Goal: Task Accomplishment & Management: Manage account settings

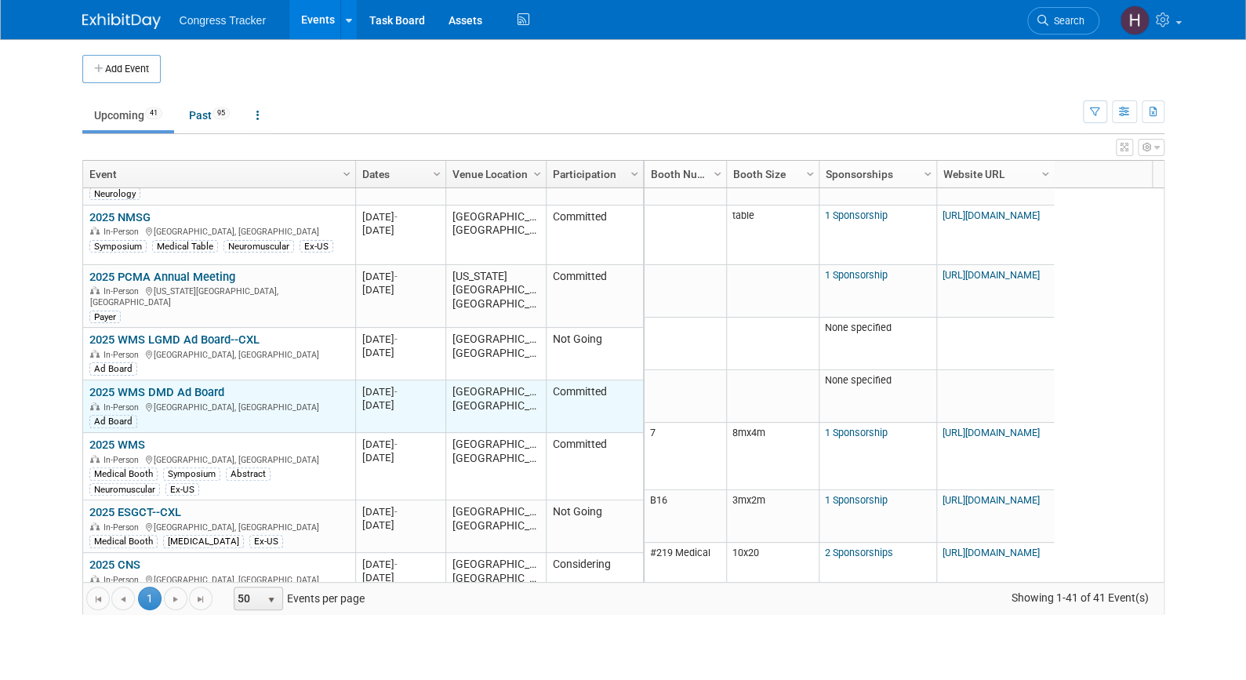
scroll to position [89, 0]
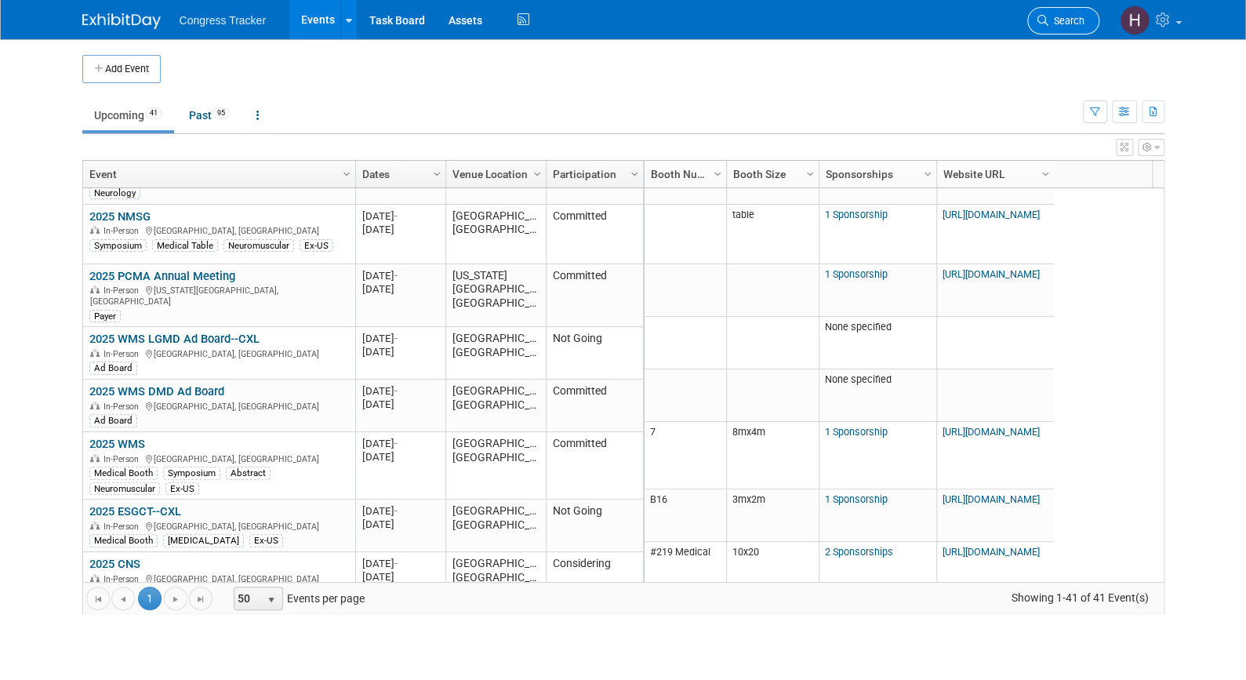
click at [1086, 17] on link "Search" at bounding box center [1063, 20] width 72 height 27
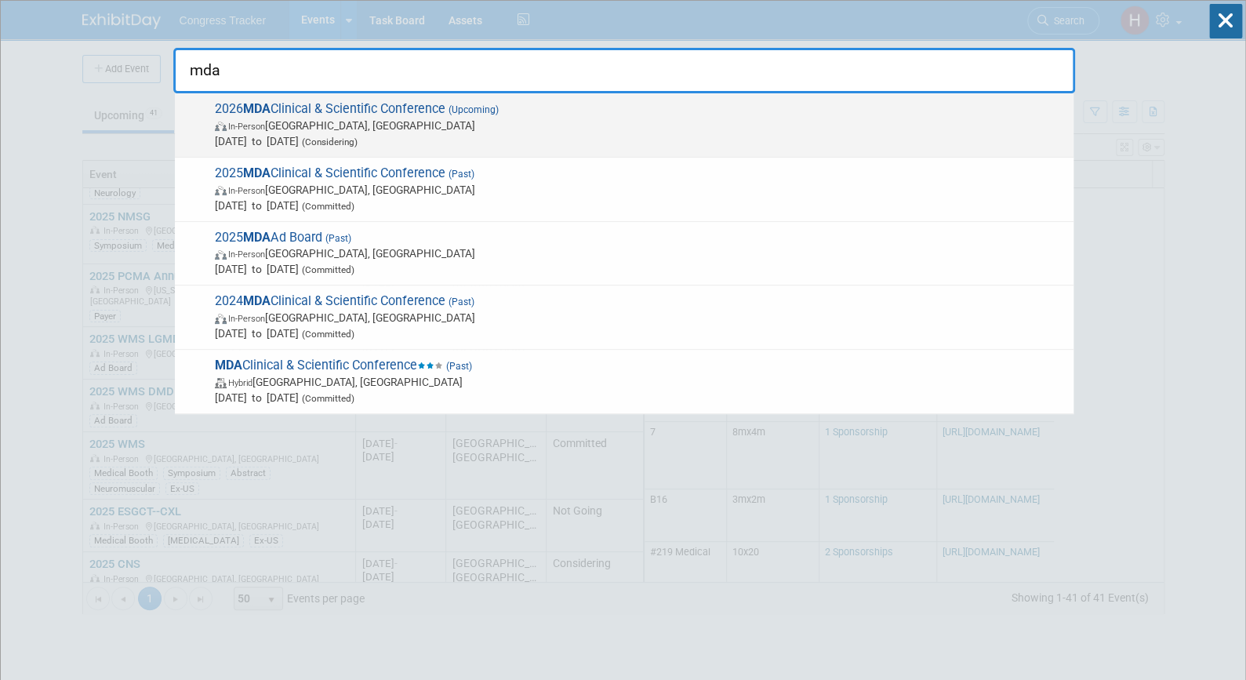
type input "mda"
click at [547, 118] on span "In-Person Orlando, FL" at bounding box center [640, 126] width 851 height 16
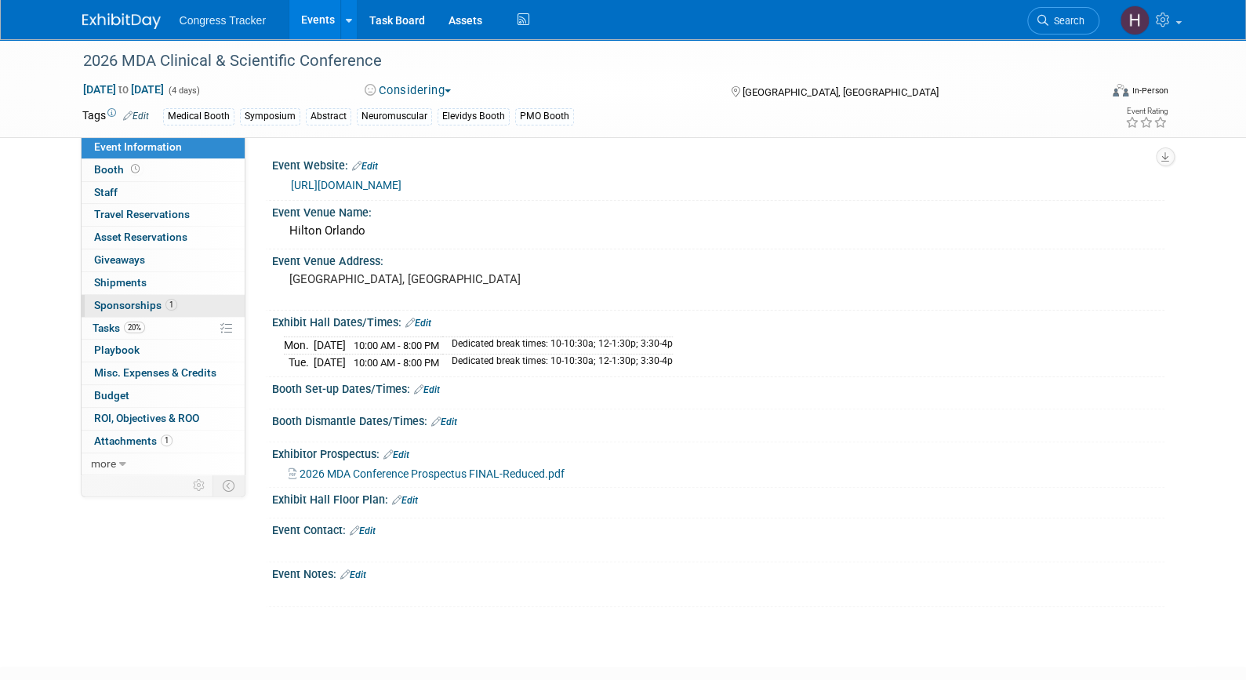
click at [142, 309] on span "Sponsorships 1" at bounding box center [135, 305] width 83 height 13
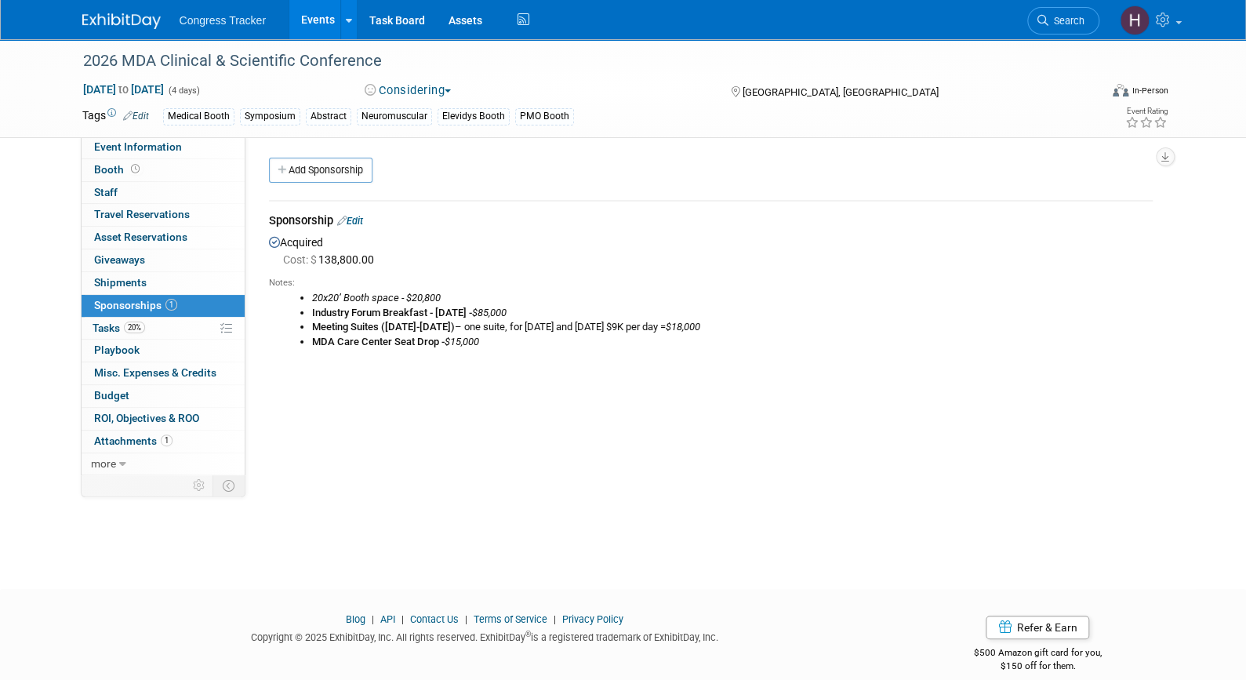
click at [354, 223] on link "Edit" at bounding box center [350, 221] width 26 height 12
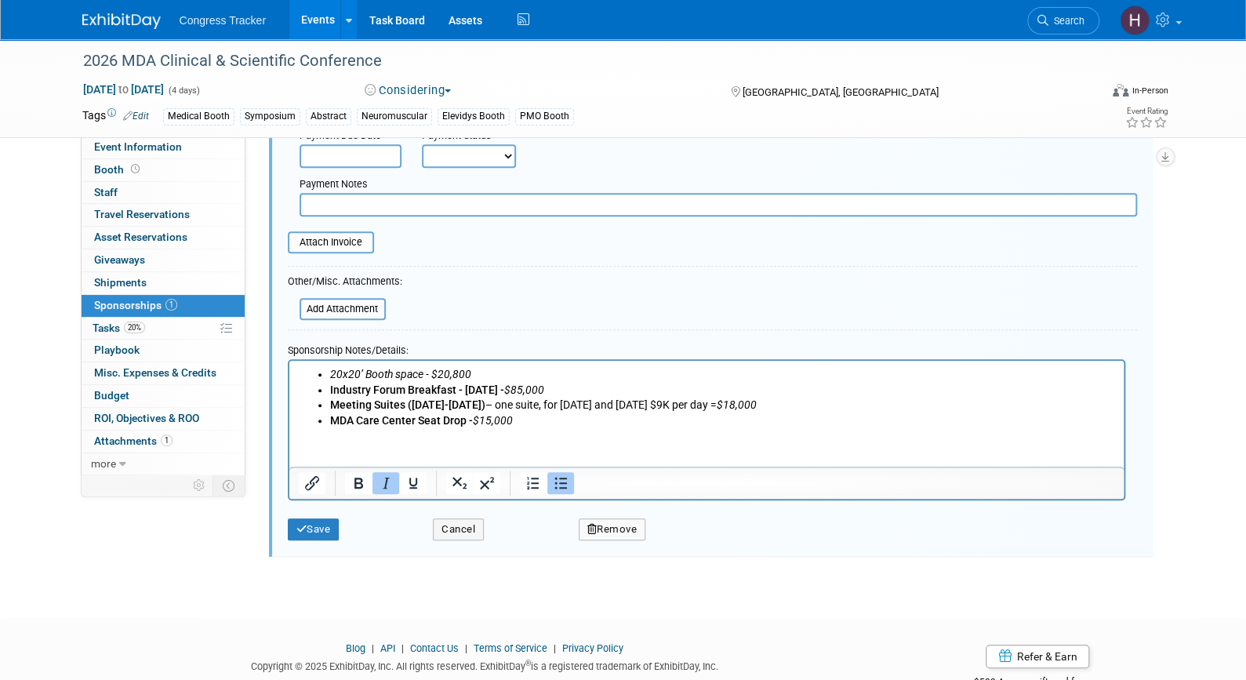
scroll to position [277, 0]
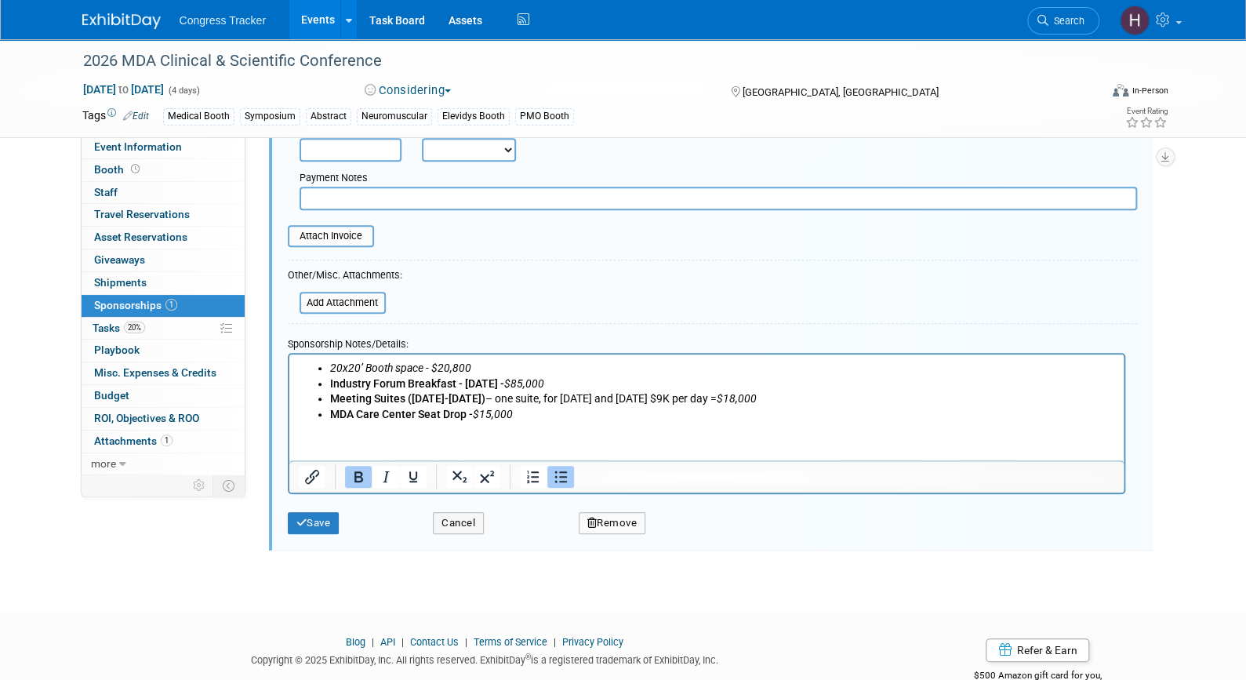
click at [437, 398] on b "Meeting Suites (Saturday-Wednesday)" at bounding box center [406, 397] width 155 height 13
click at [550, 398] on li "Meeting Suites (Mon & Tues) – one suite, for March 9 and 10 $9K per day = $18,0…" at bounding box center [721, 398] width 785 height 16
click at [644, 399] on li "Meeting Suites (Mon & Tues) – one suite, for Mon., March 9 and 10 $9K per day =…" at bounding box center [721, 398] width 785 height 16
click at [684, 395] on li "Meeting Suites (Mon & Tues) – one suite, for Mon., March 9 and Tues., 10 $9K pe…" at bounding box center [721, 398] width 785 height 16
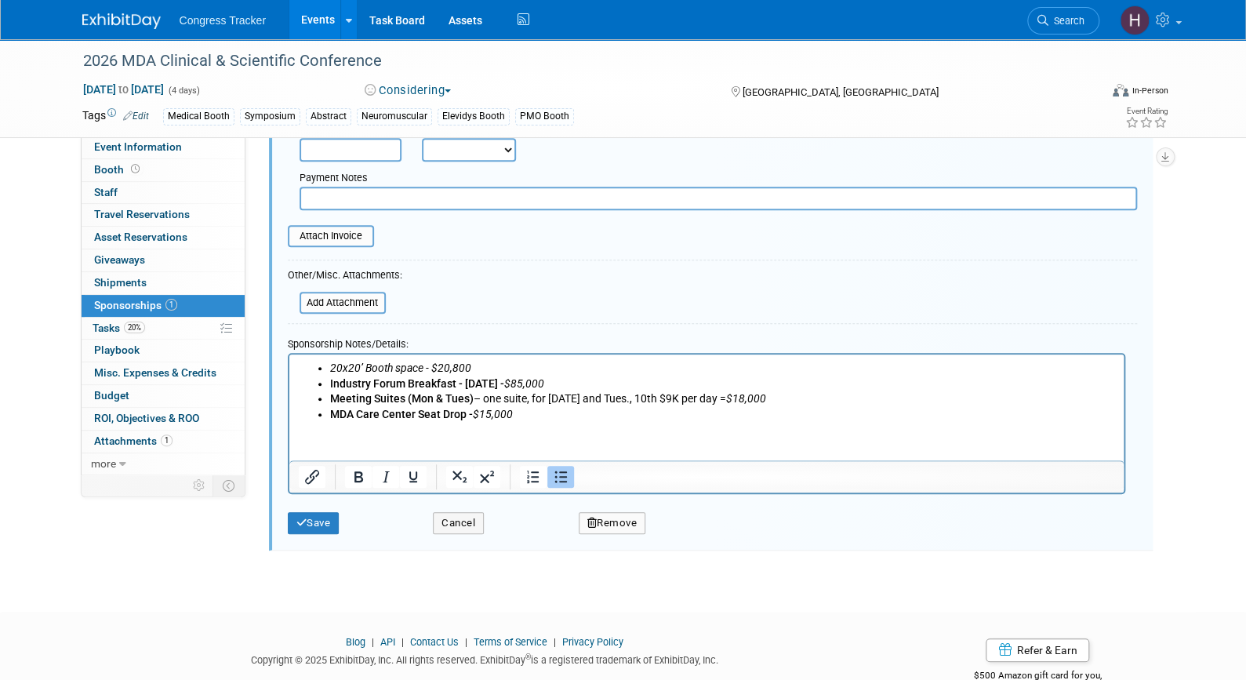
click at [618, 396] on li "Meeting Suites (Mon & Tues) – one suite, for Mon., March 9 and Tues., 10th $9K …" at bounding box center [721, 398] width 785 height 16
click at [321, 519] on button "Save" at bounding box center [314, 523] width 52 height 22
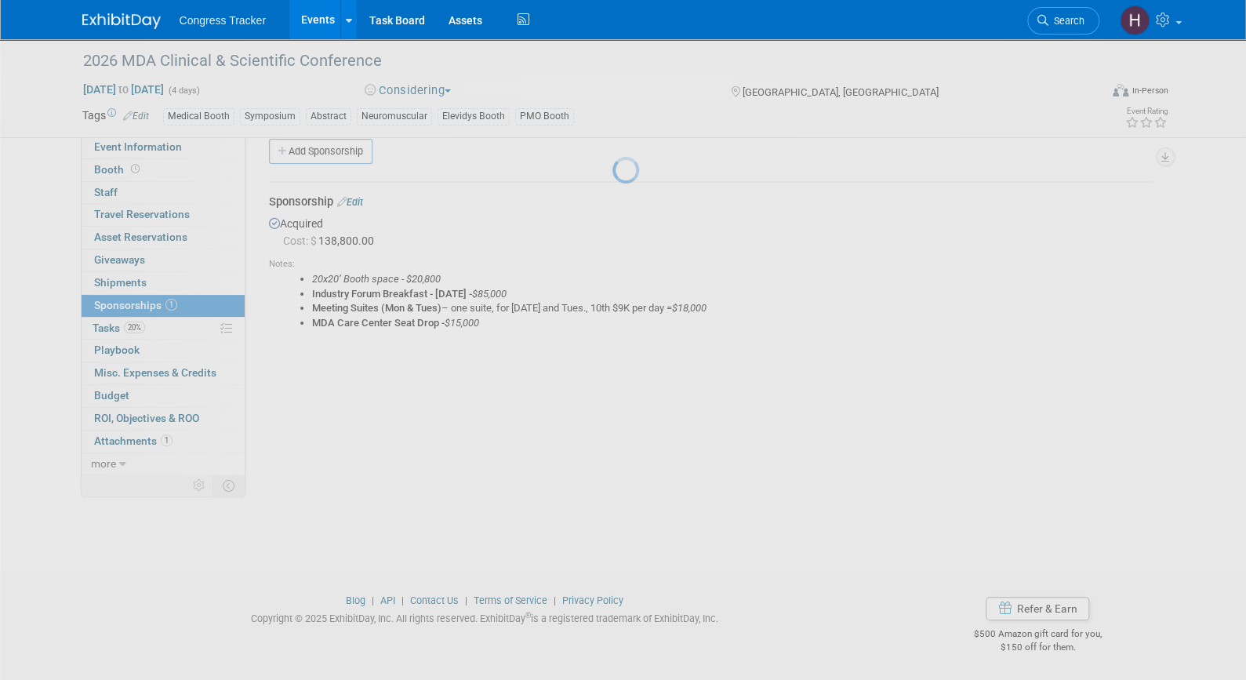
scroll to position [19, 0]
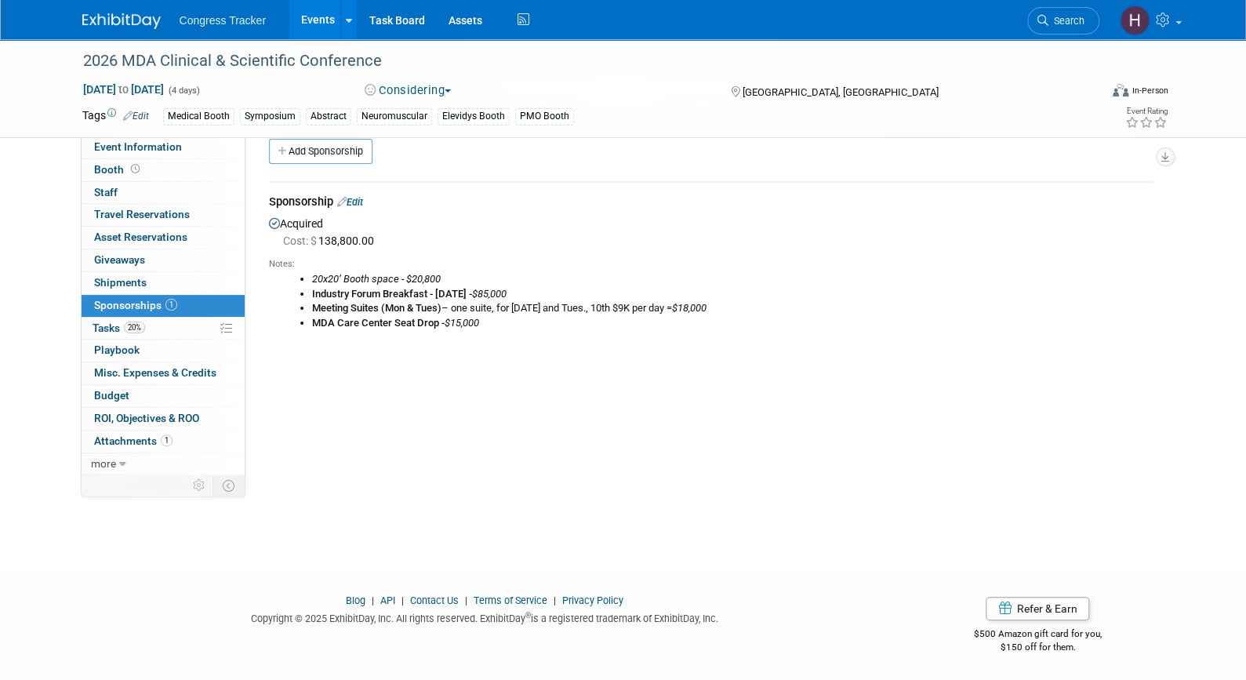
click at [362, 203] on link "Edit" at bounding box center [350, 202] width 26 height 12
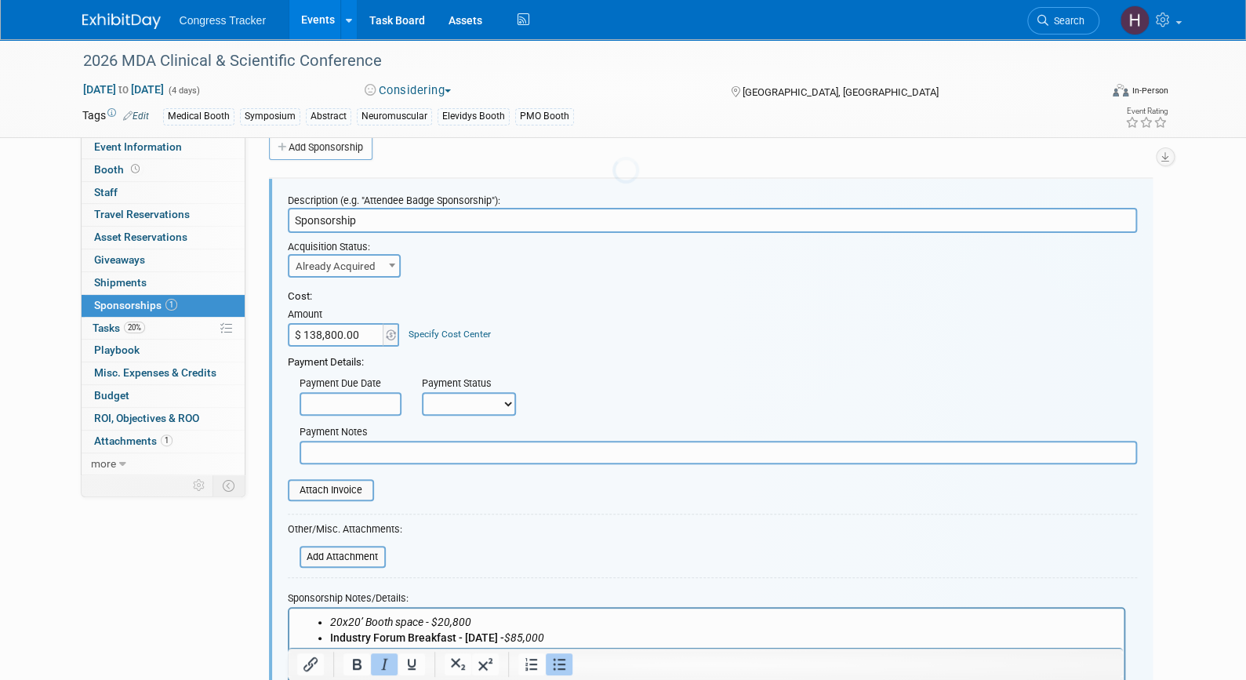
scroll to position [0, 0]
click at [343, 547] on input "file" at bounding box center [291, 556] width 187 height 19
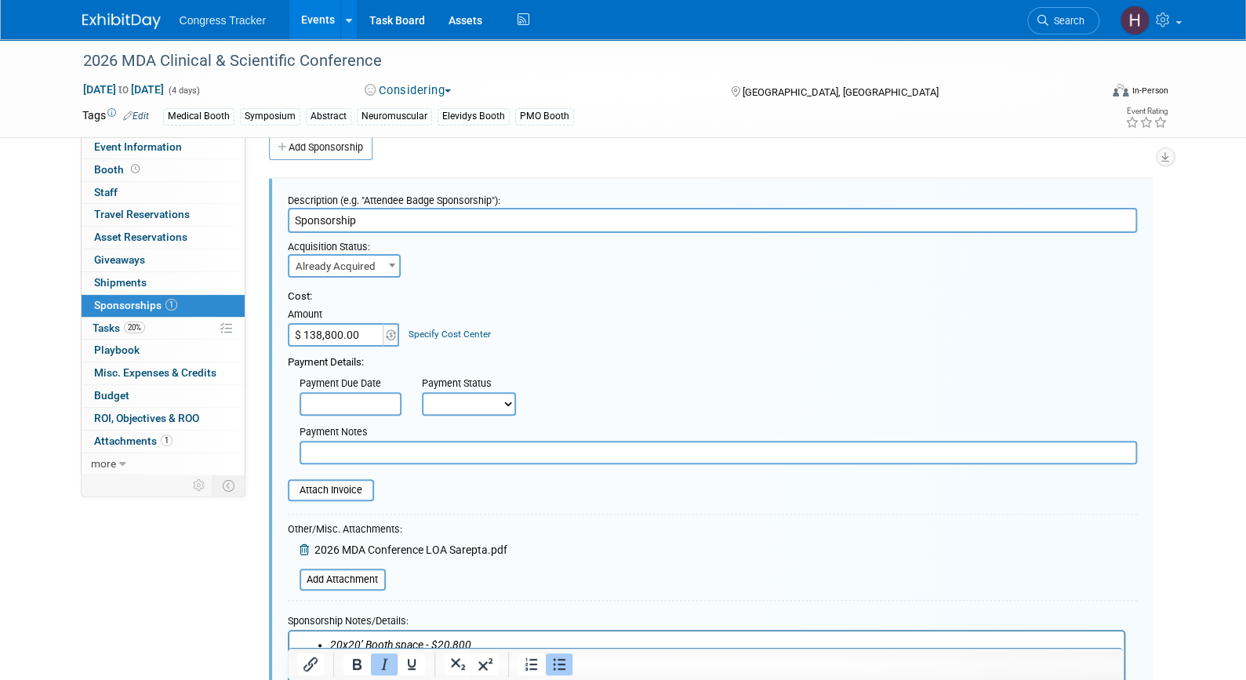
scroll to position [336, 0]
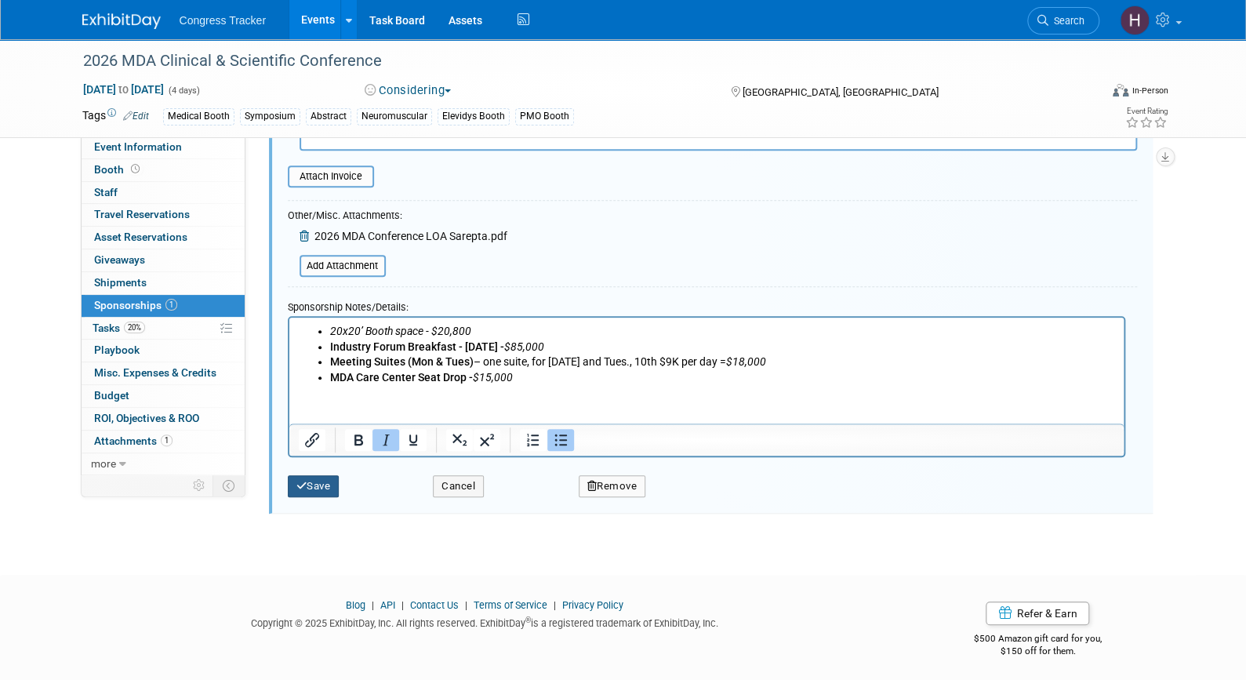
click at [316, 475] on button "Save" at bounding box center [314, 486] width 52 height 22
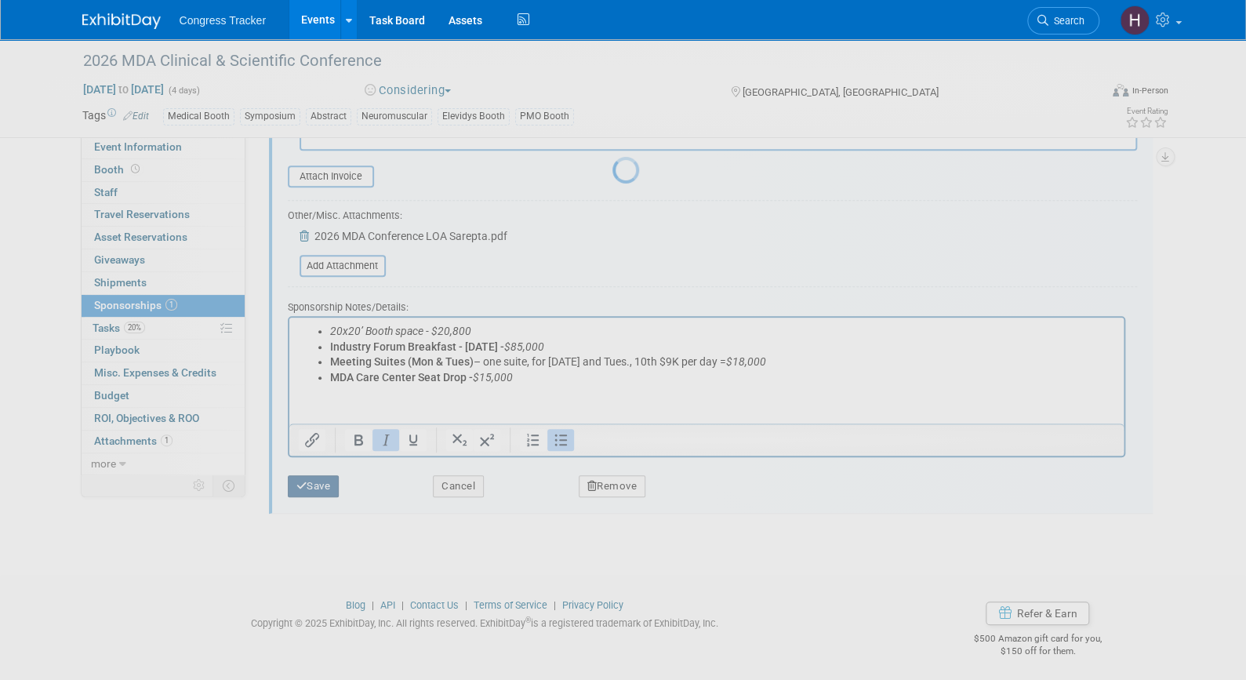
scroll to position [19, 0]
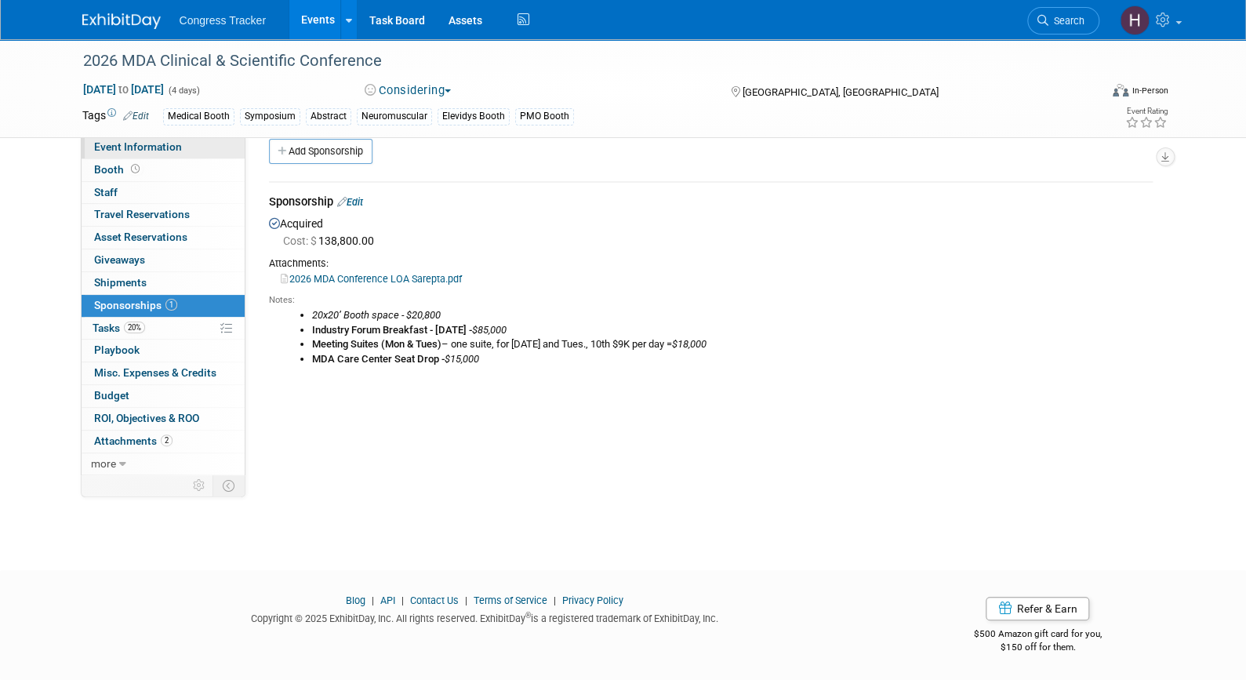
click at [112, 143] on span "Event Information" at bounding box center [138, 146] width 88 height 13
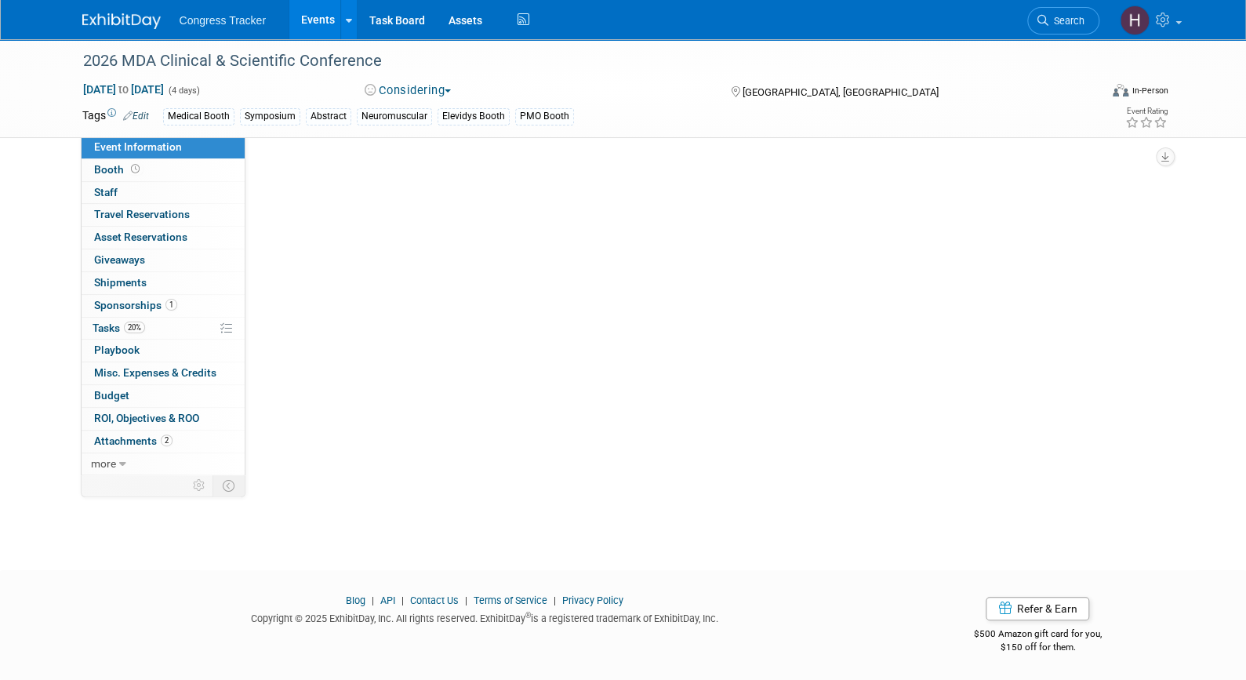
scroll to position [0, 0]
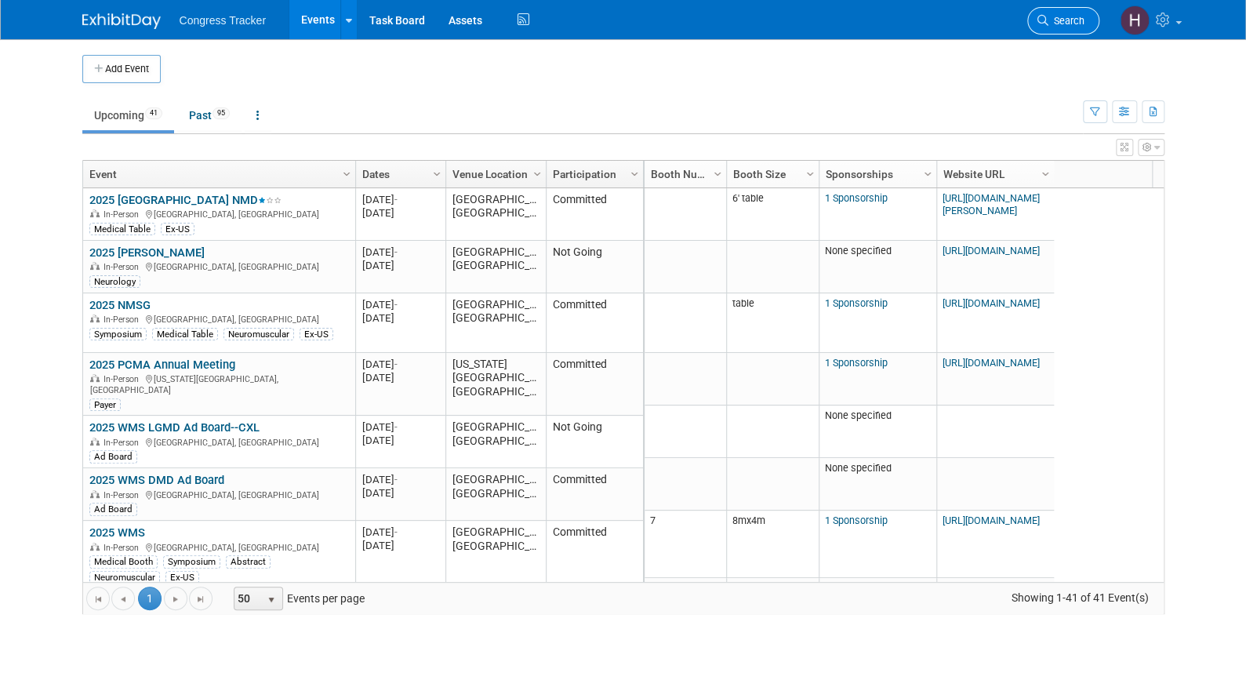
click at [1065, 20] on span "Search" at bounding box center [1066, 21] width 36 height 12
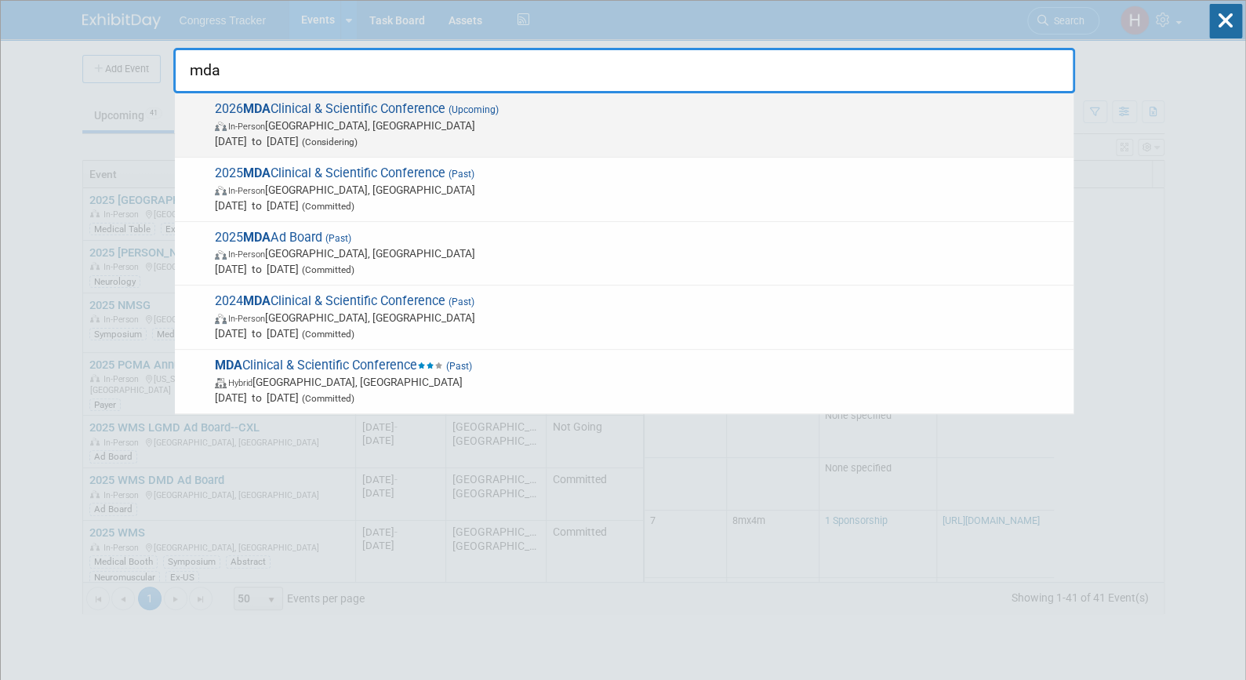
type input "mda"
click at [499, 107] on span "(Upcoming)" at bounding box center [471, 109] width 53 height 11
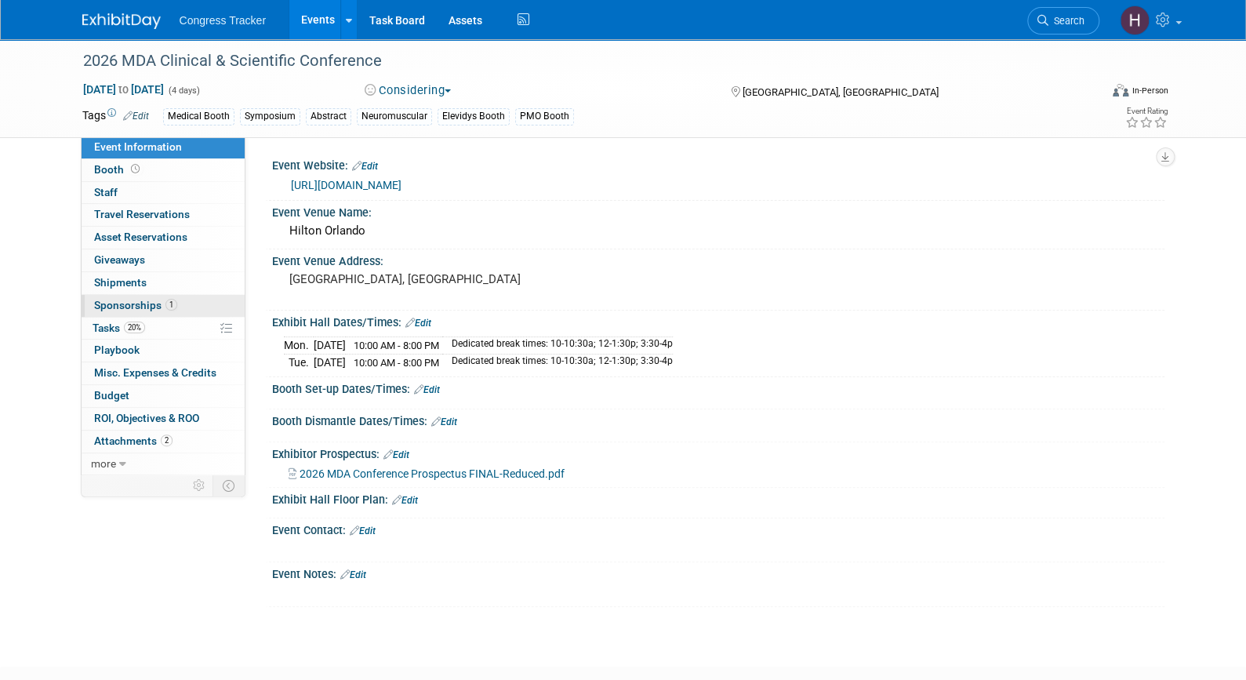
click at [143, 302] on span "Sponsorships 1" at bounding box center [135, 305] width 83 height 13
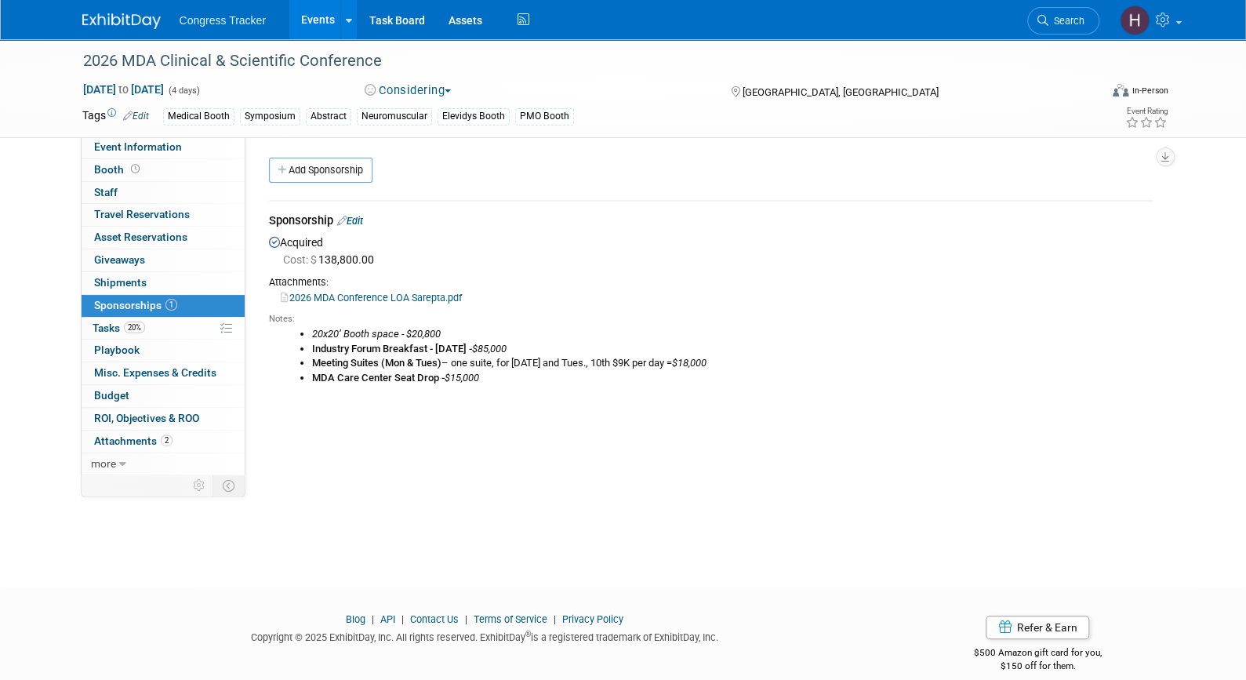
click at [363, 221] on link "Edit" at bounding box center [350, 221] width 26 height 12
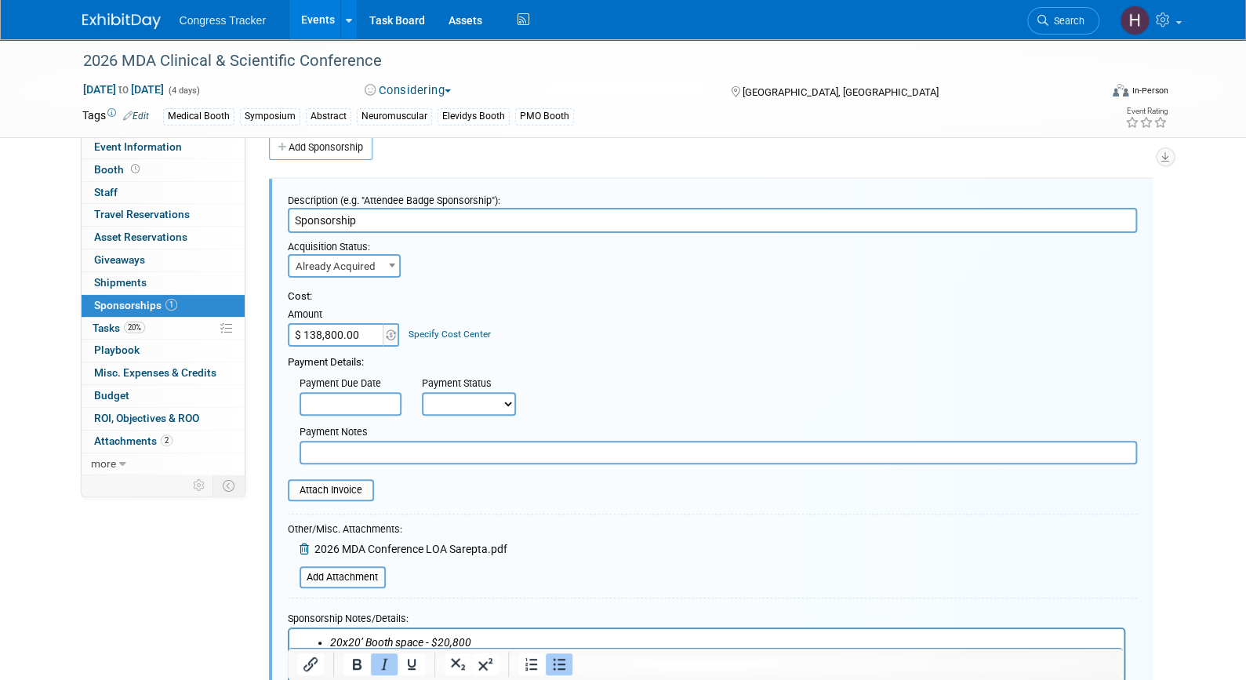
click at [292, 220] on input "Sponsorship" at bounding box center [712, 220] width 849 height 25
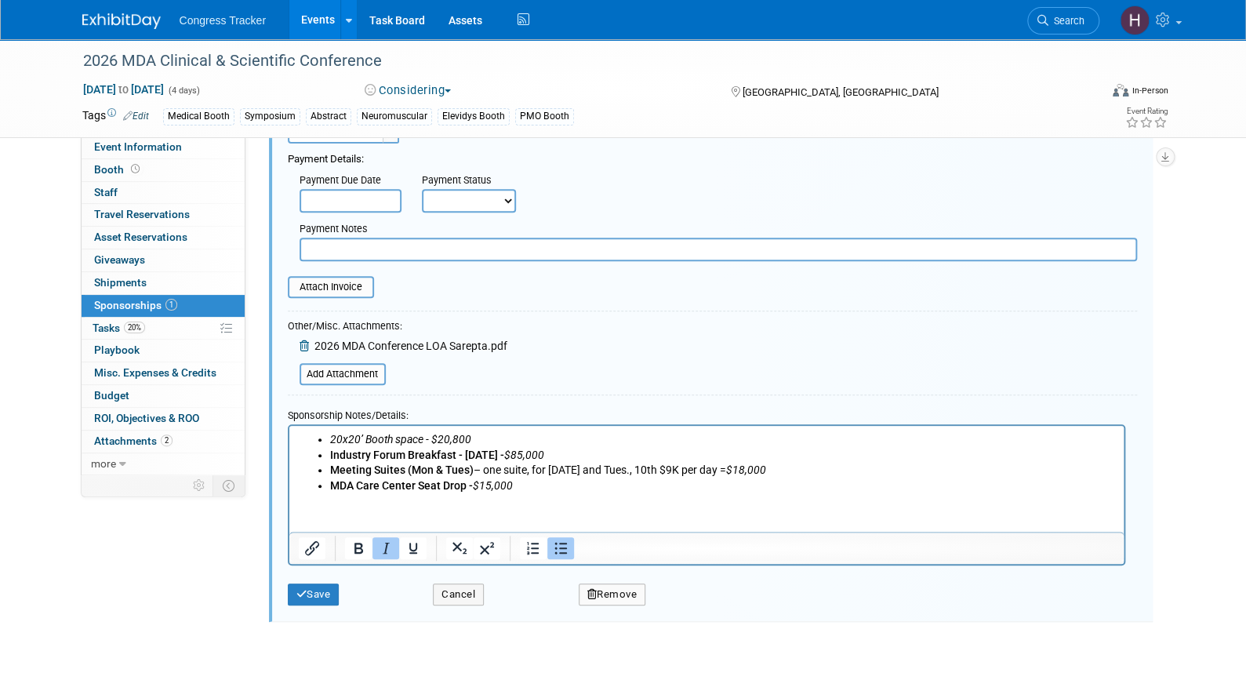
scroll to position [228, 0]
type input "MDA Impact Sponsorship"
click at [546, 490] on html "20x20’ Booth space - $20,800 Industry Forum Breakfast - Monday - $85,000 Meetin…" at bounding box center [706, 456] width 834 height 67
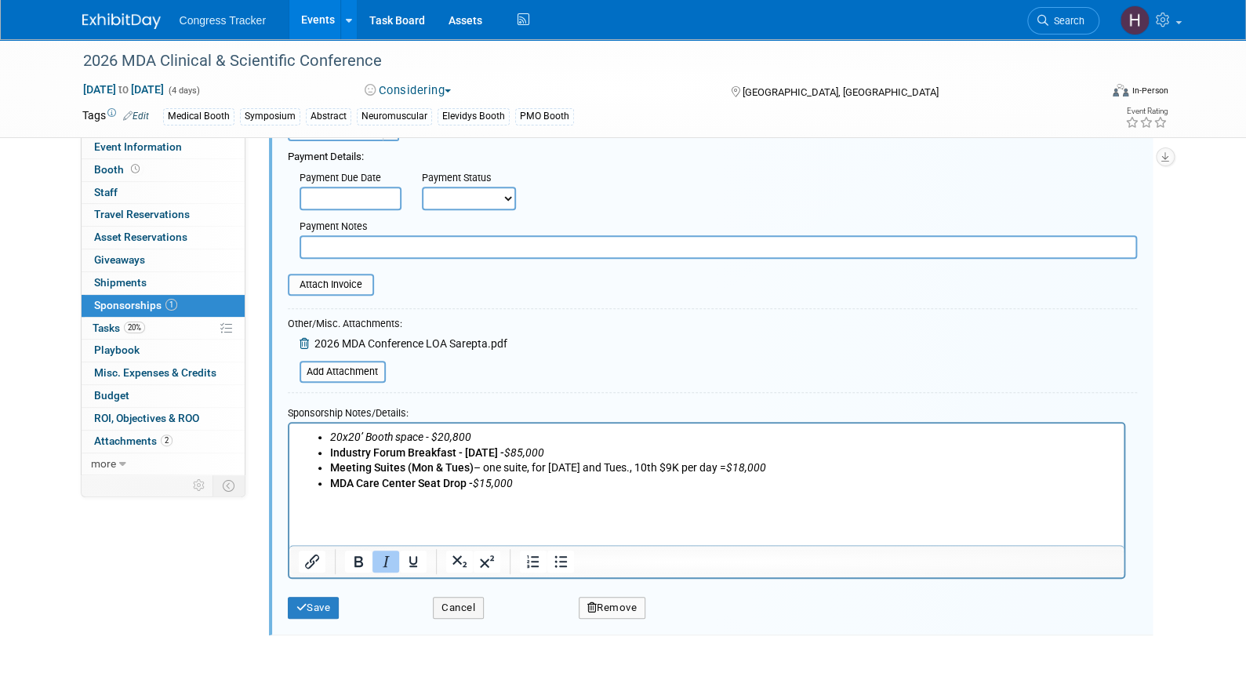
paste body "Rich Text Area. Press ALT-0 for help."
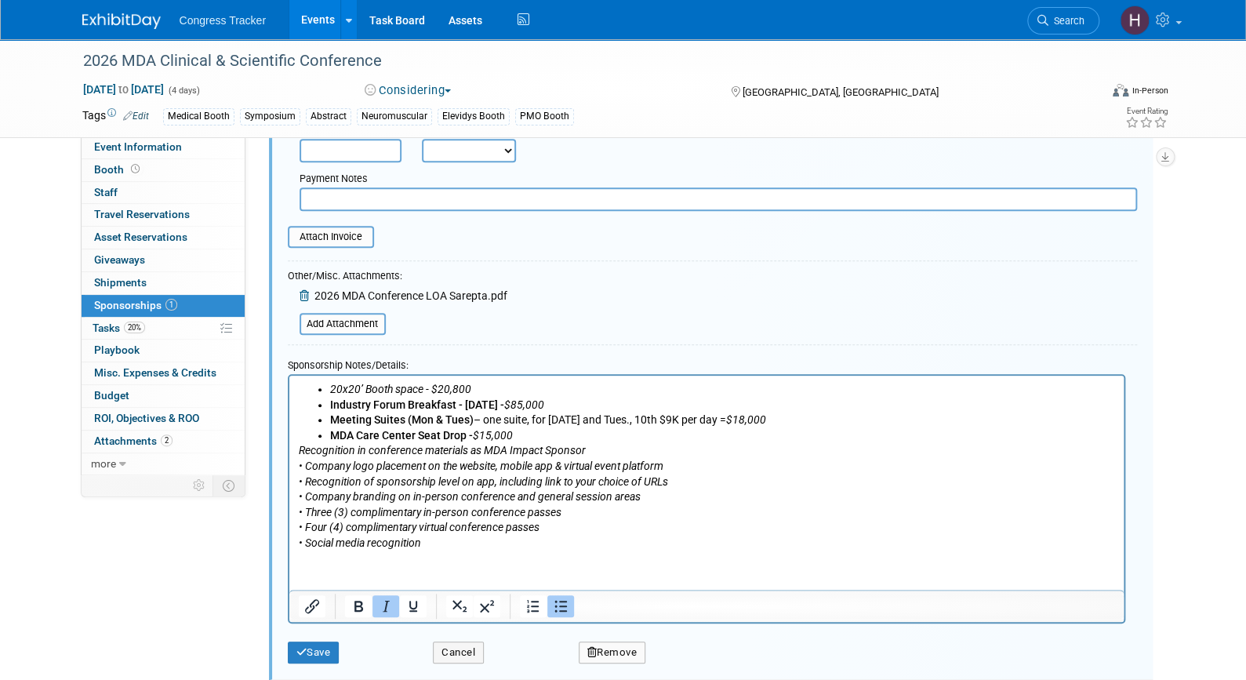
scroll to position [280, 0]
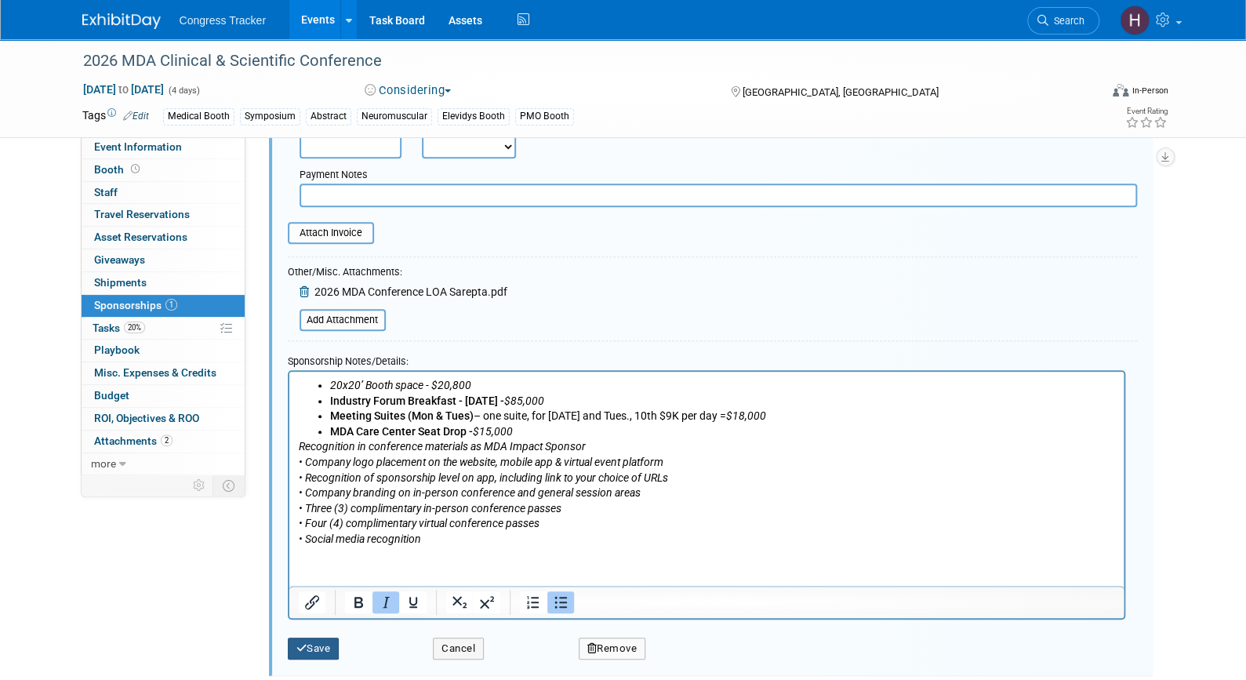
click at [330, 641] on button "Save" at bounding box center [314, 648] width 52 height 22
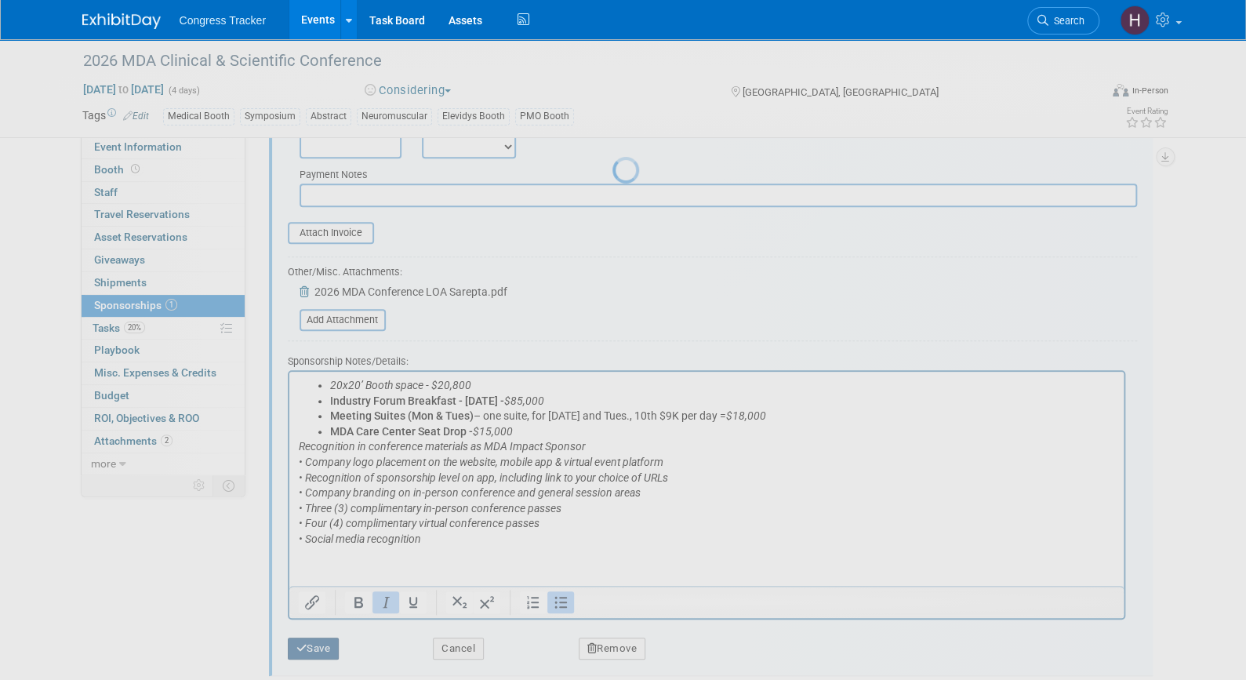
scroll to position [19, 0]
